Goal: Information Seeking & Learning: Understand process/instructions

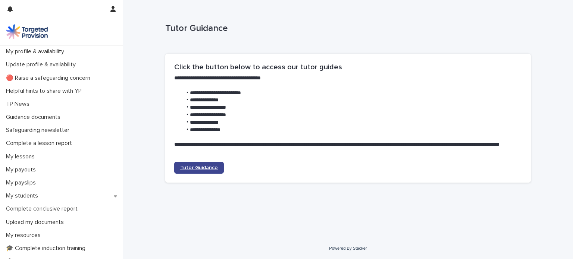
click at [203, 170] on span "Tutor Guidance" at bounding box center [199, 167] width 38 height 5
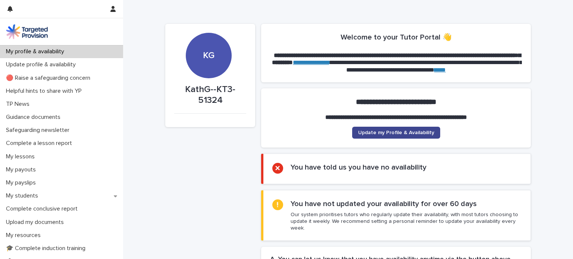
click at [376, 135] on span "Update my Profile & Availability" at bounding box center [396, 132] width 76 height 5
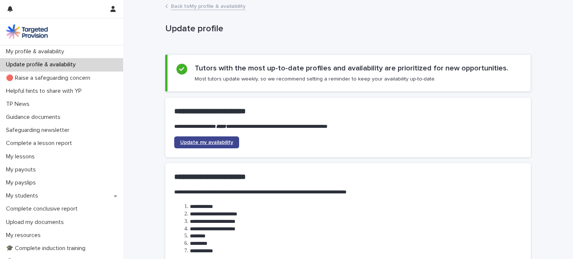
click at [196, 144] on span "Update my availability" at bounding box center [206, 142] width 53 height 5
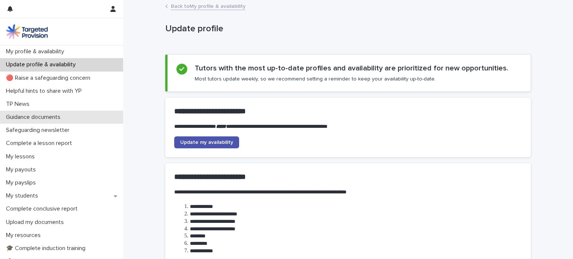
click at [47, 116] on p "Guidance documents" at bounding box center [34, 117] width 63 height 7
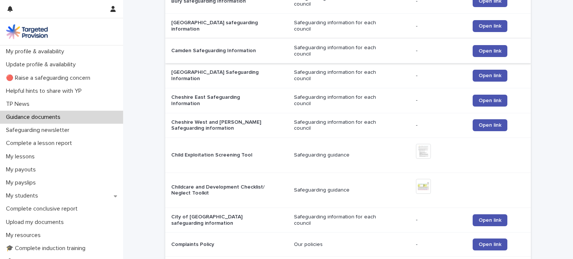
scroll to position [747, 0]
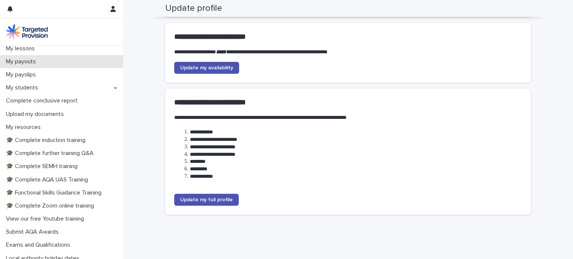
scroll to position [112, 0]
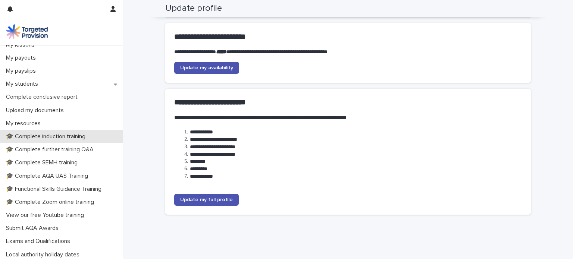
click at [36, 134] on p "🎓 Complete induction training" at bounding box center [47, 136] width 88 height 7
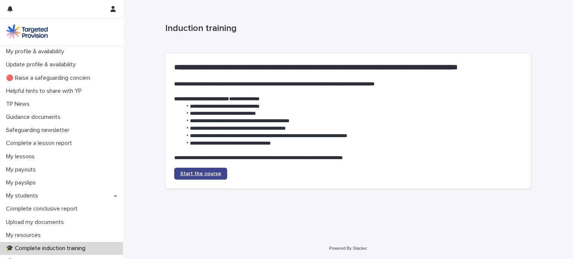
click at [195, 173] on span "Start the course" at bounding box center [200, 173] width 41 height 5
